Goal: Communication & Community: Answer question/provide support

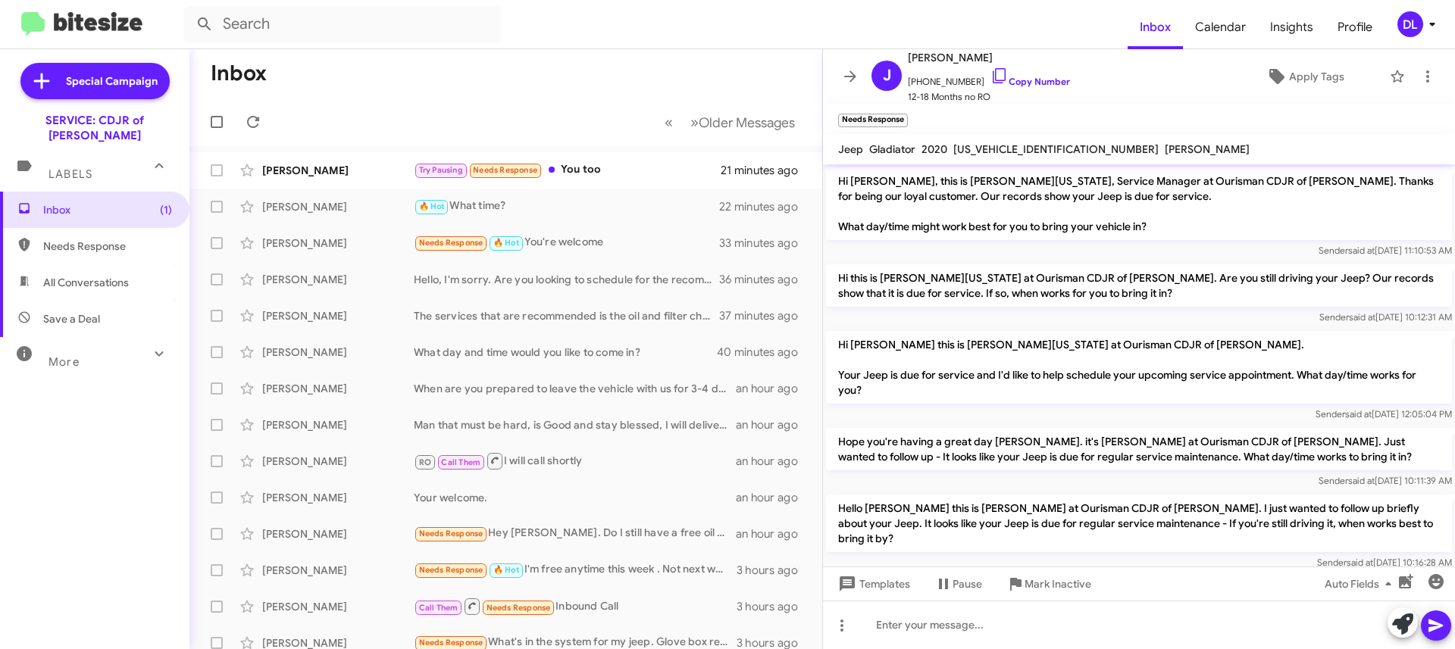
click at [1104, 118] on mat-toolbar "Needs Response ×" at bounding box center [1139, 119] width 632 height 30
click at [599, 172] on div "Try Pausing Needs Response You too" at bounding box center [566, 169] width 305 height 17
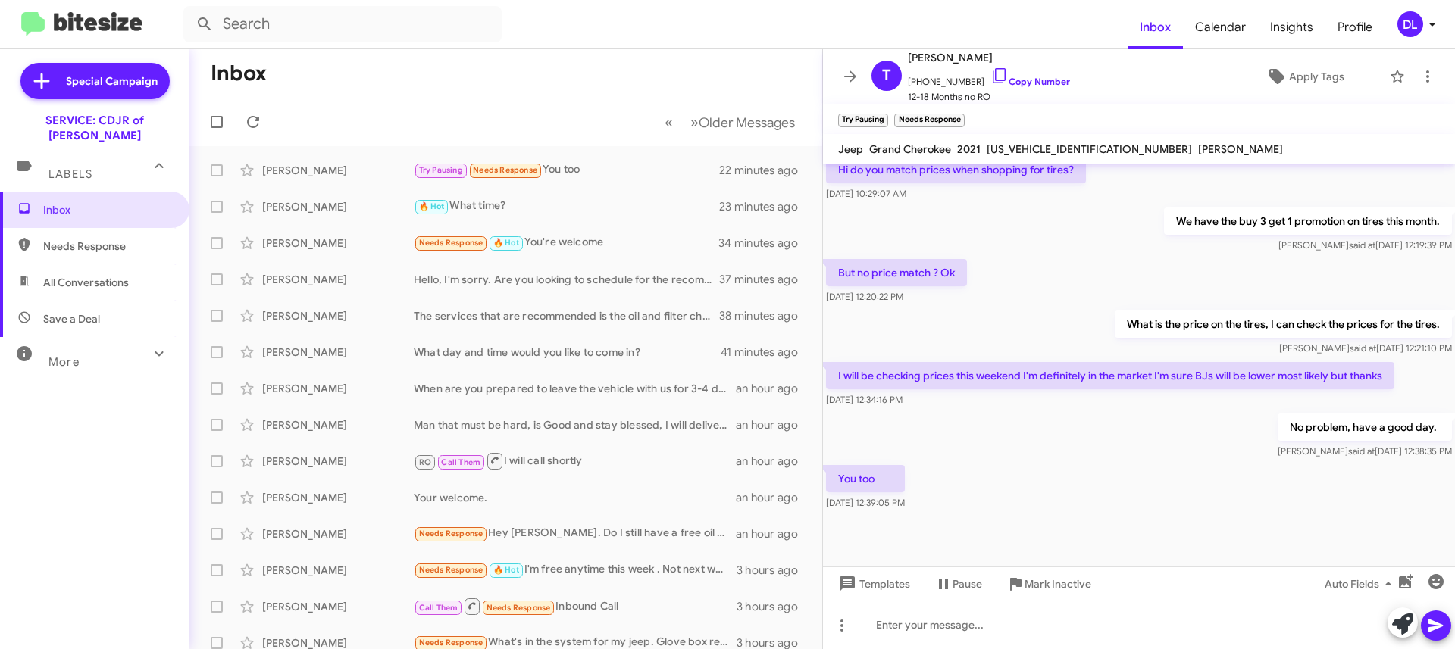
click at [1009, 308] on div "What is the price on the tires, I can check the prices for the tires. [PERSON_N…" at bounding box center [1139, 334] width 632 height 52
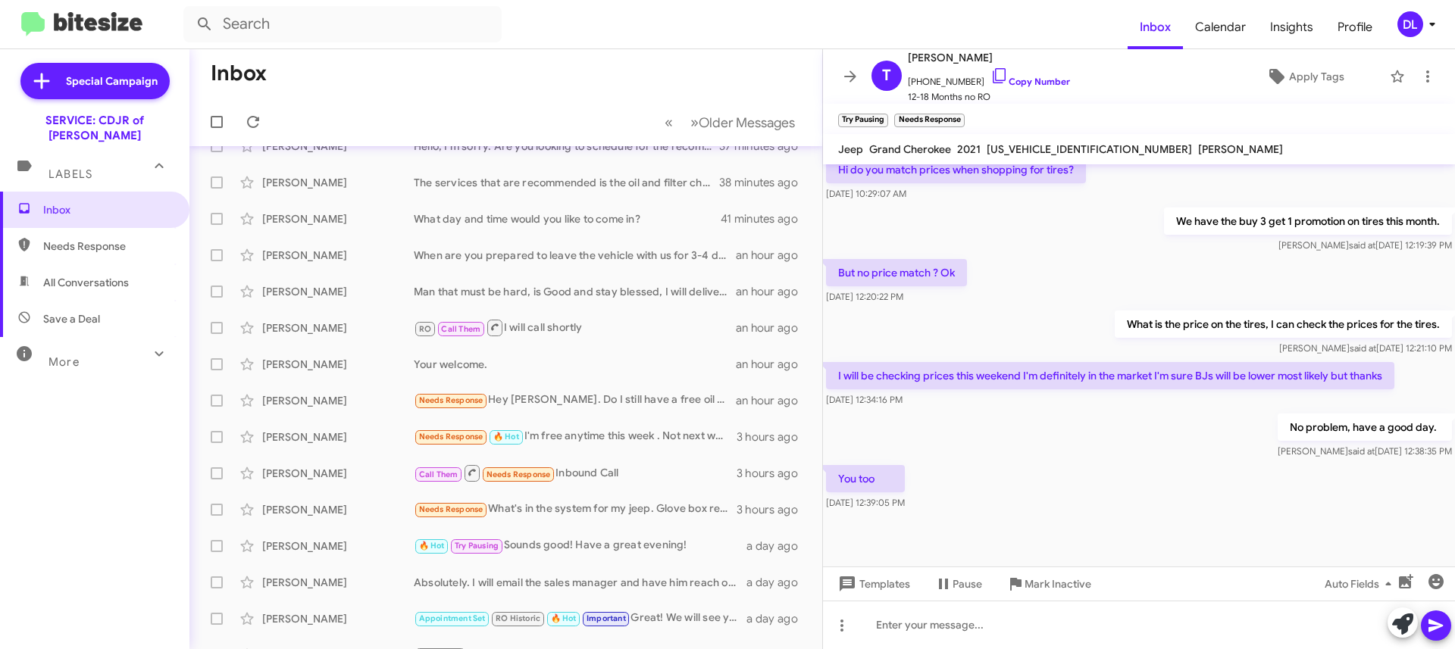
scroll to position [0, 0]
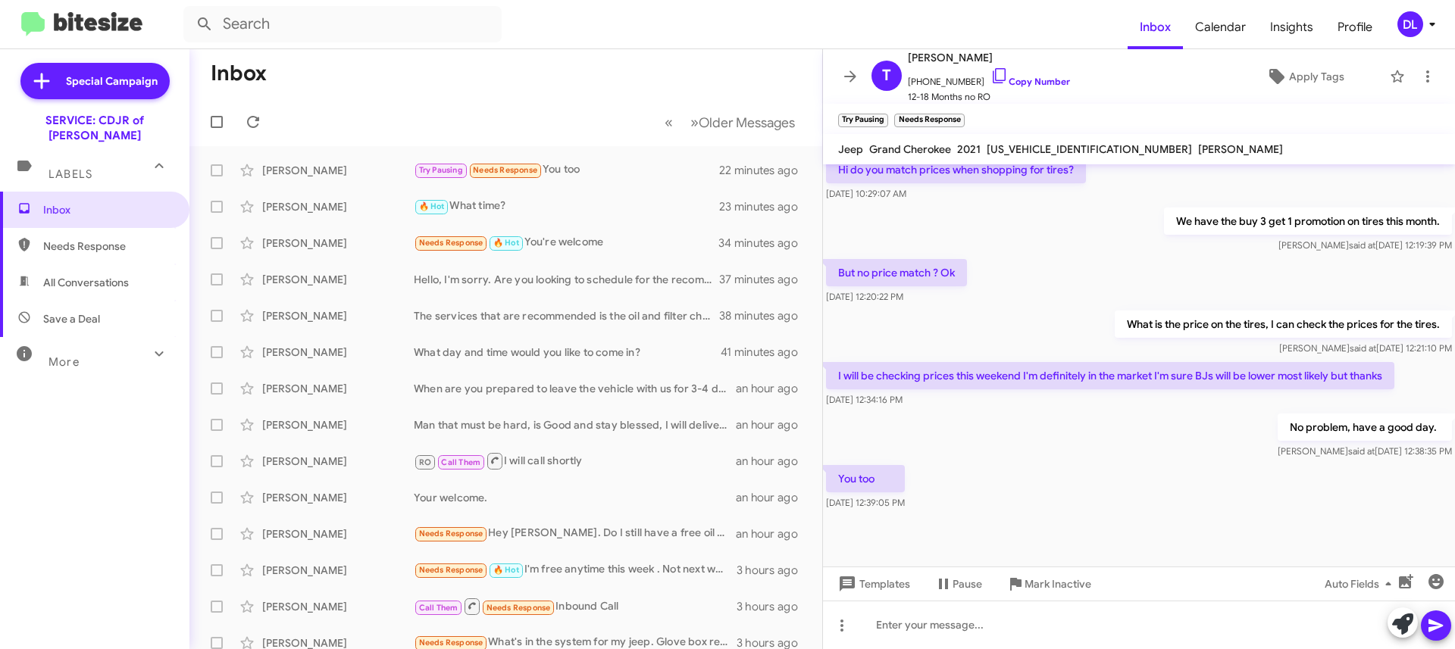
click at [342, 80] on mat-toolbar-row "Inbox" at bounding box center [505, 73] width 633 height 48
click at [56, 202] on span "Inbox" at bounding box center [107, 209] width 129 height 15
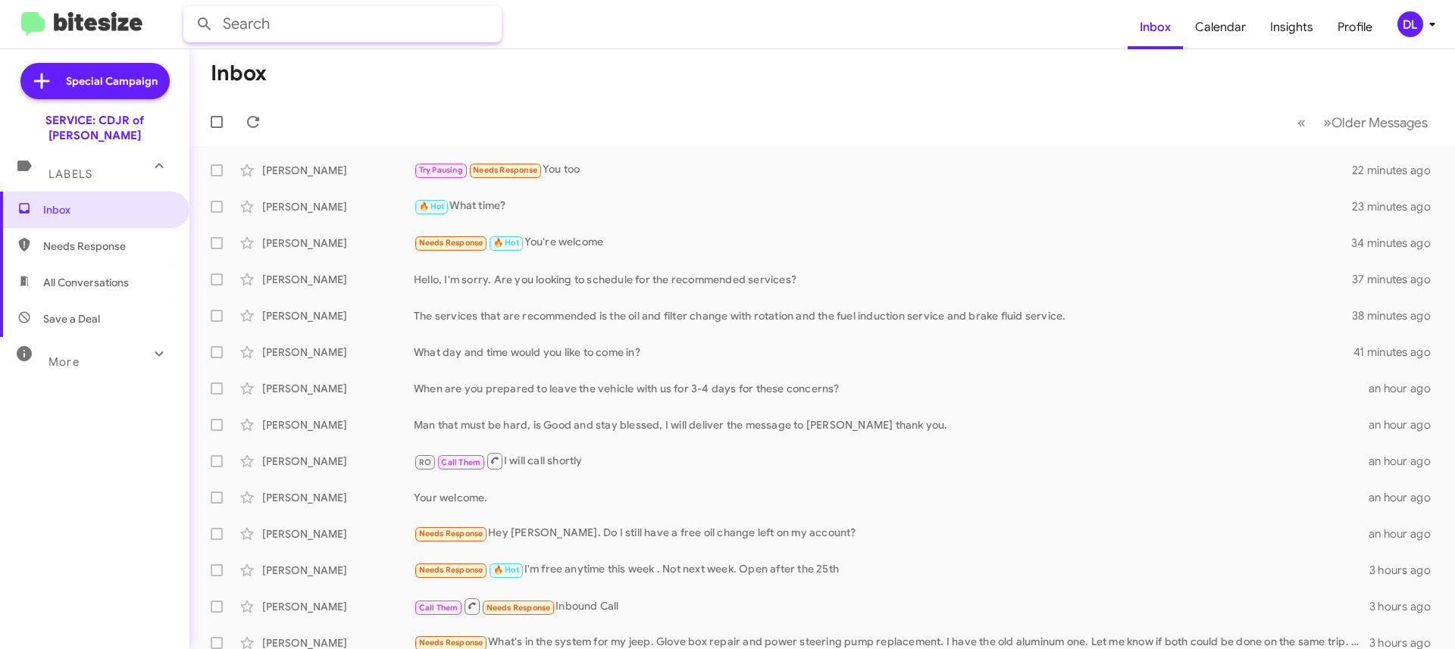
click at [456, 27] on input "text" at bounding box center [342, 24] width 318 height 36
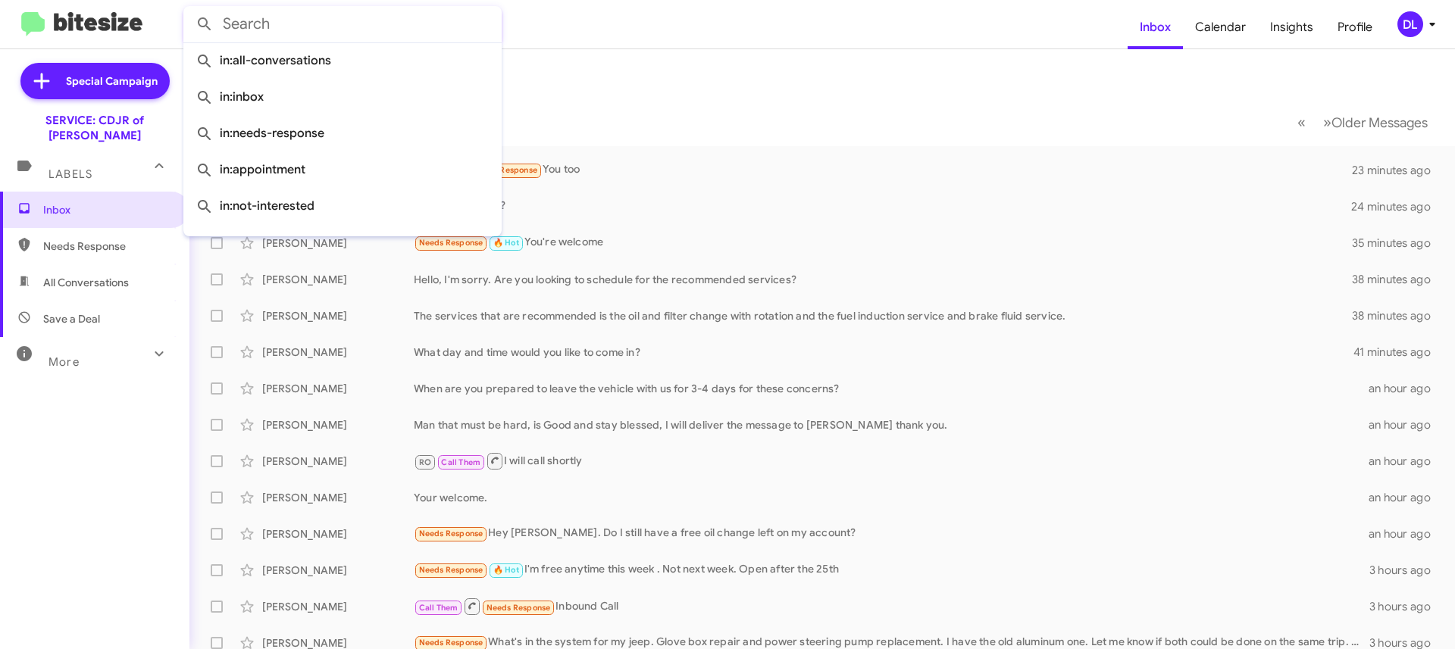
click at [585, 19] on form at bounding box center [655, 24] width 944 height 36
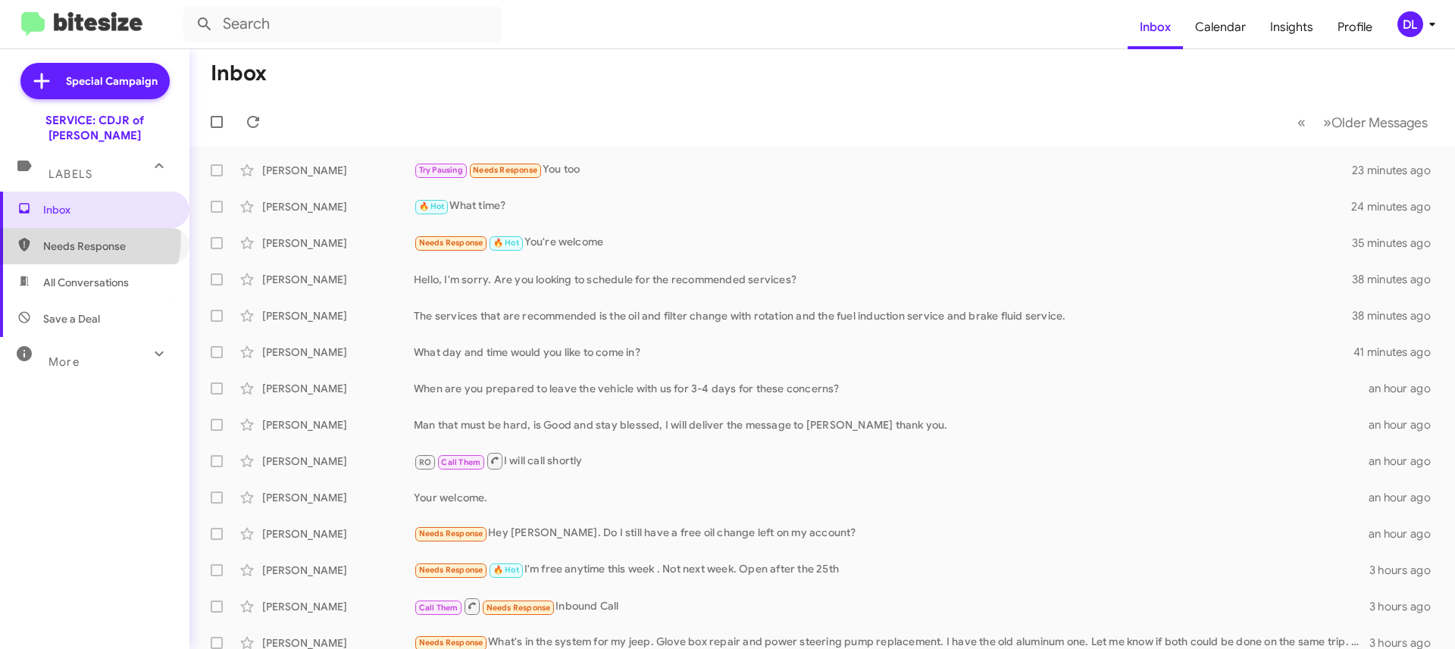
click at [80, 239] on span "Needs Response" at bounding box center [107, 246] width 129 height 15
type input "in:needs-response"
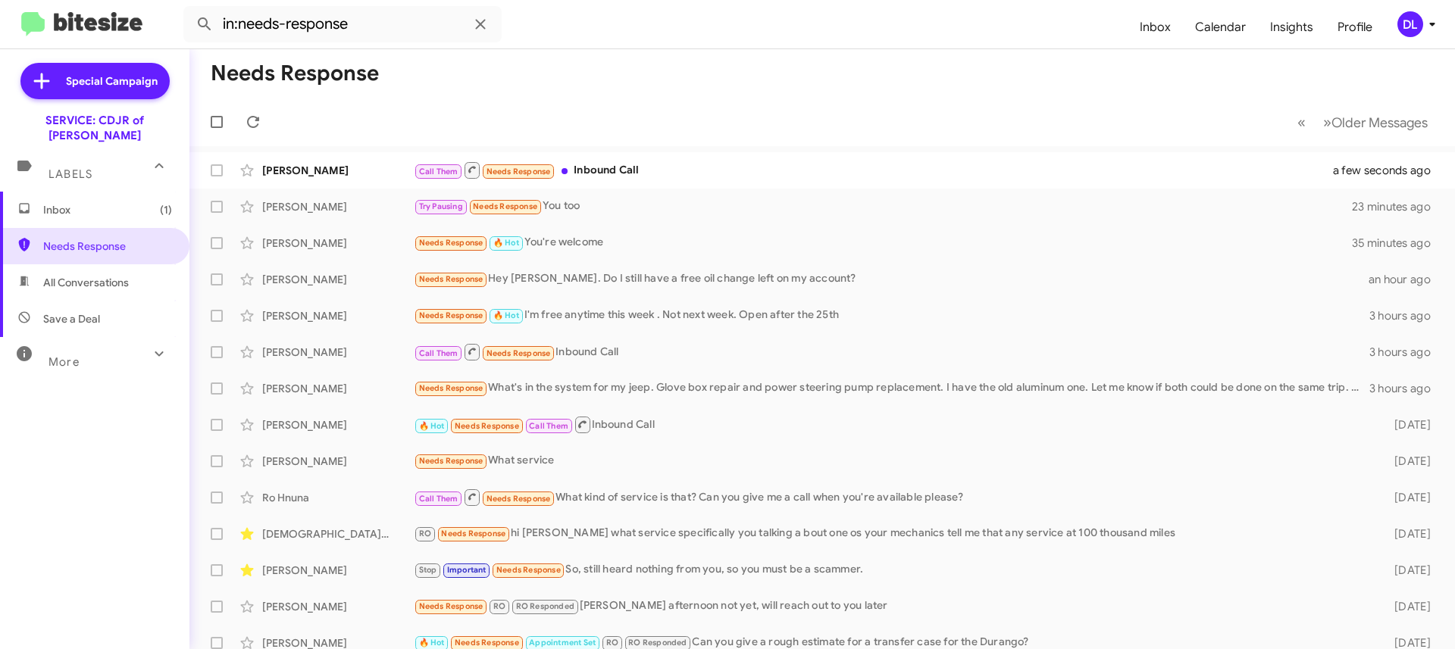
click at [602, 177] on div "Call Them Needs Response Inbound Call" at bounding box center [883, 170] width 938 height 19
